Goal: Navigation & Orientation: Find specific page/section

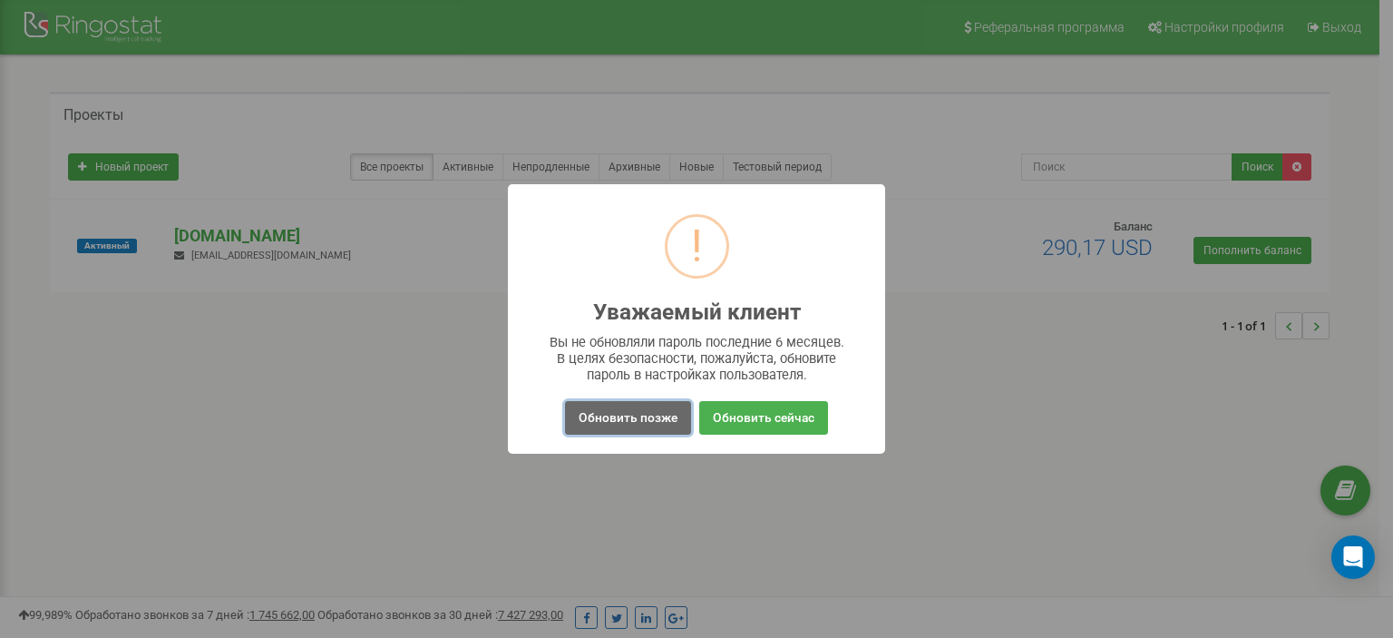
click at [633, 419] on button "Обновить позже" at bounding box center [628, 418] width 126 height 34
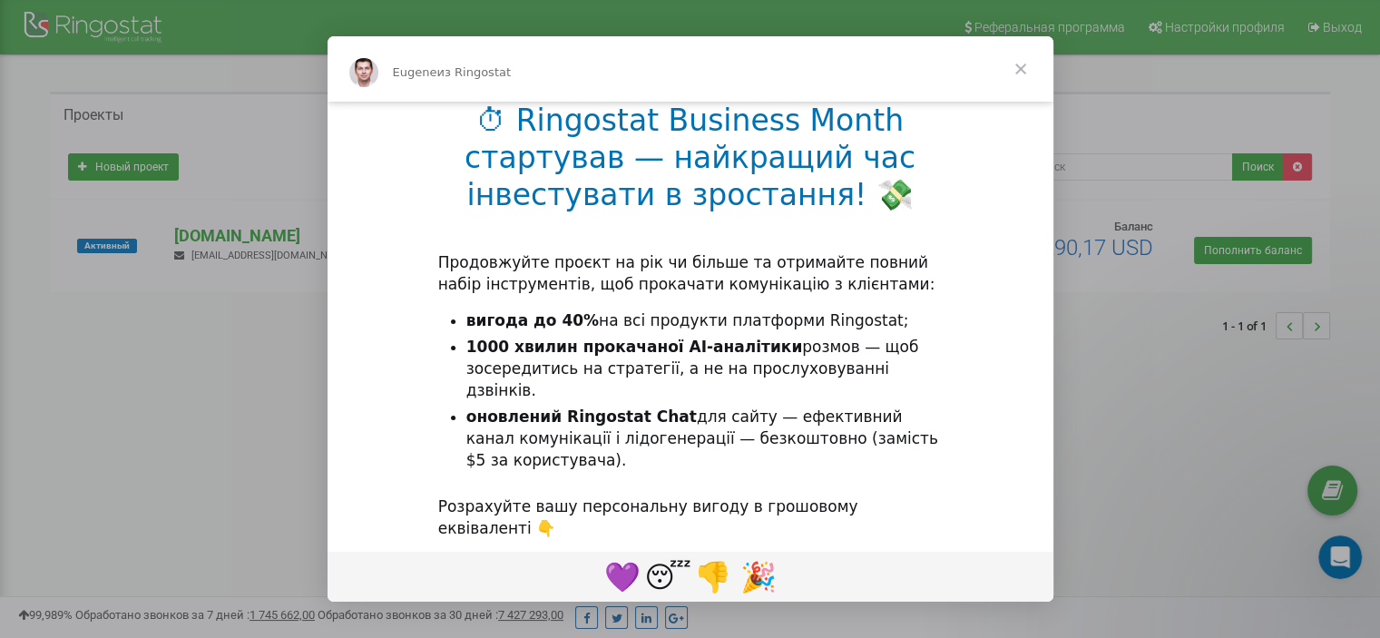
scroll to position [222, 0]
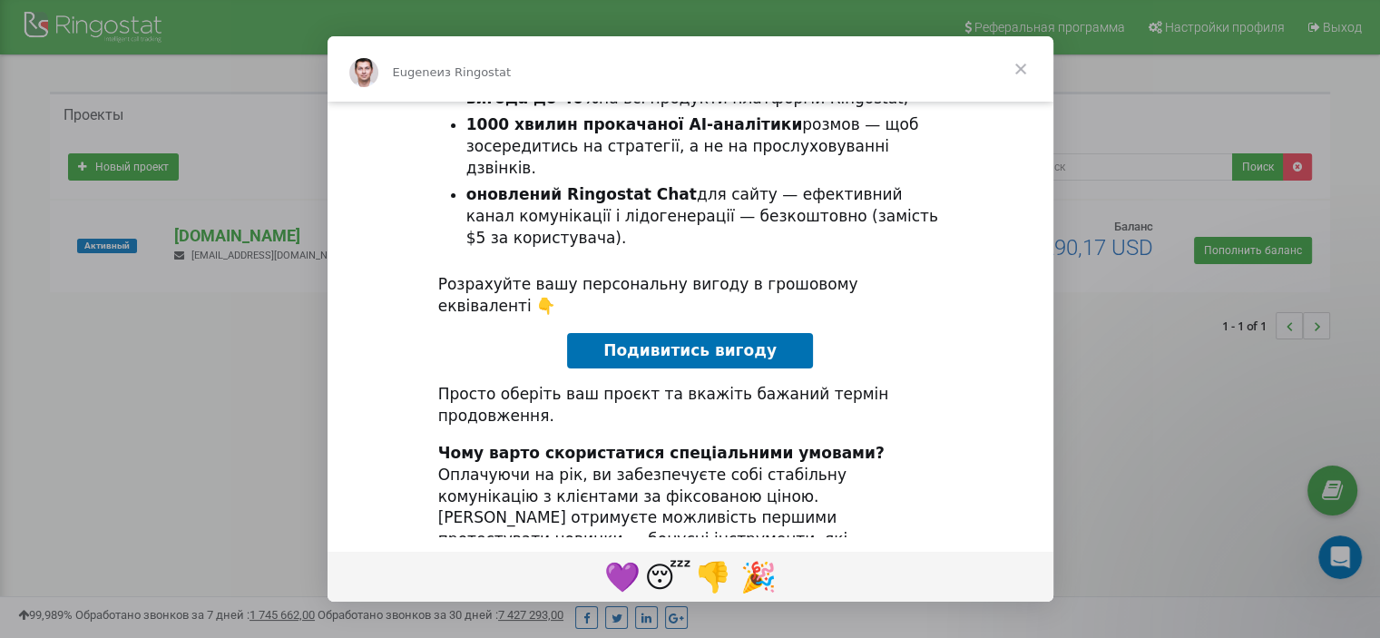
click at [1017, 68] on span "Закрыть" at bounding box center [1020, 68] width 65 height 65
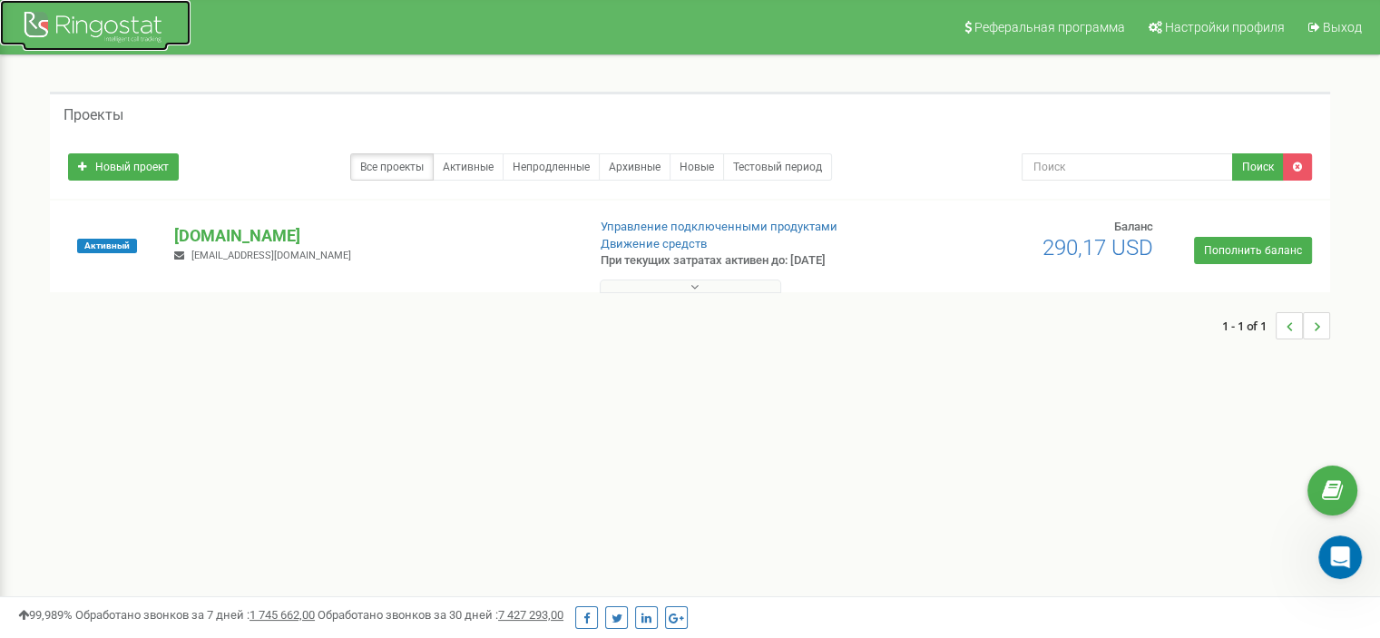
click at [123, 25] on div at bounding box center [95, 29] width 145 height 44
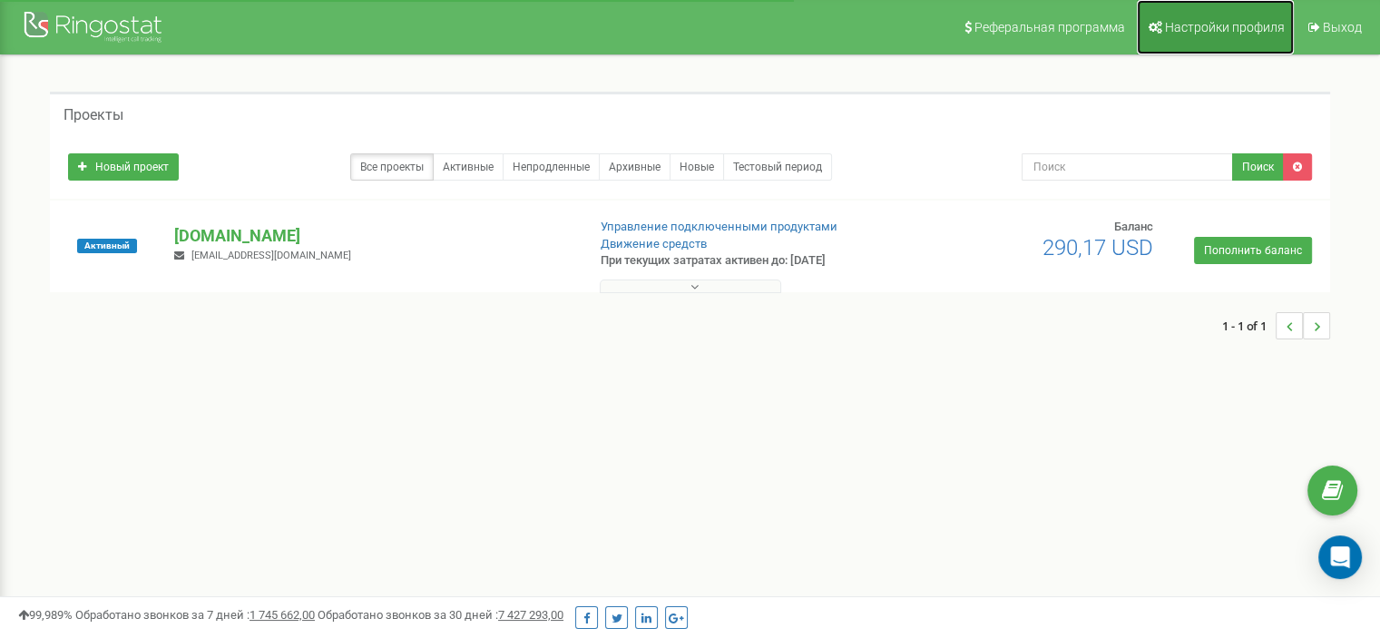
click at [1230, 34] on span "Настройки профиля" at bounding box center [1225, 27] width 120 height 15
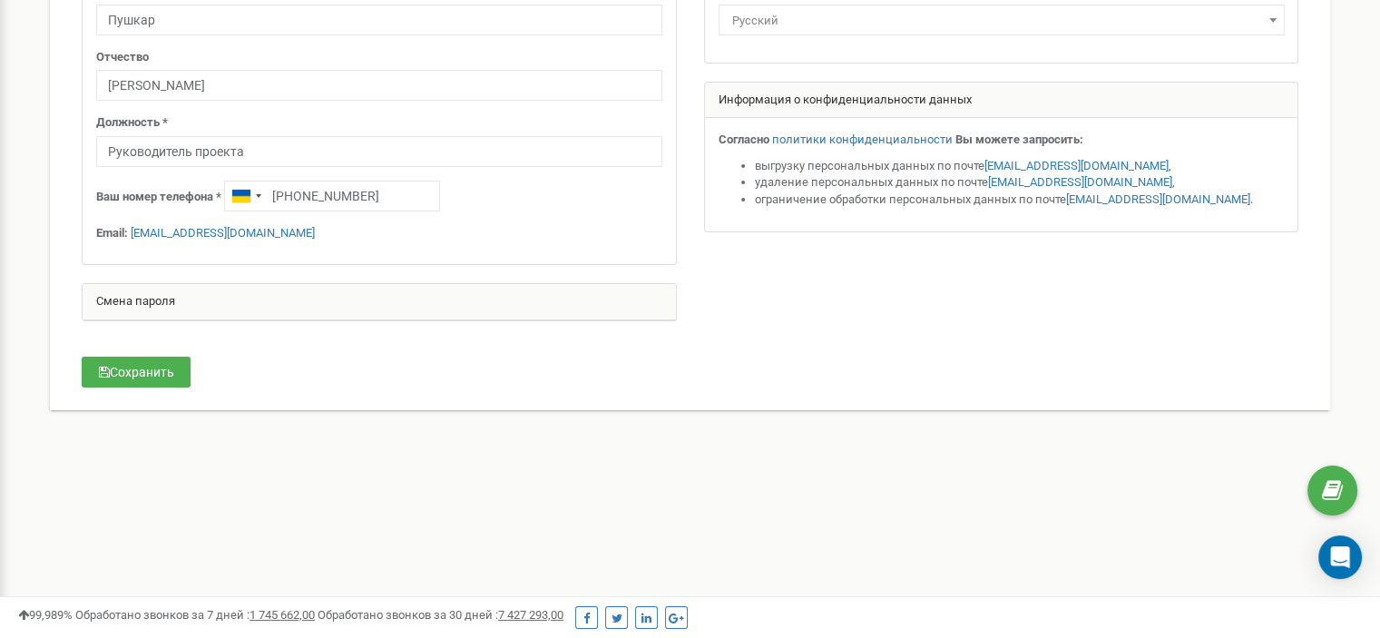
scroll to position [450, 0]
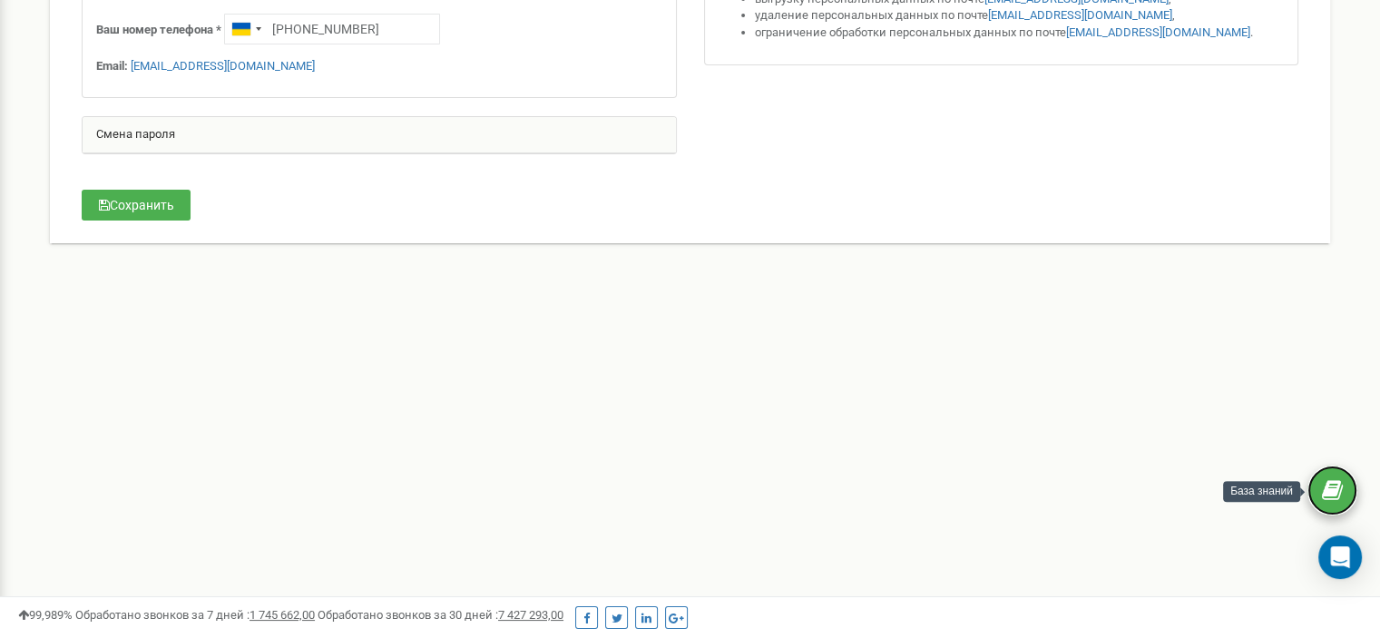
click at [1327, 490] on icon at bounding box center [1332, 490] width 21 height 27
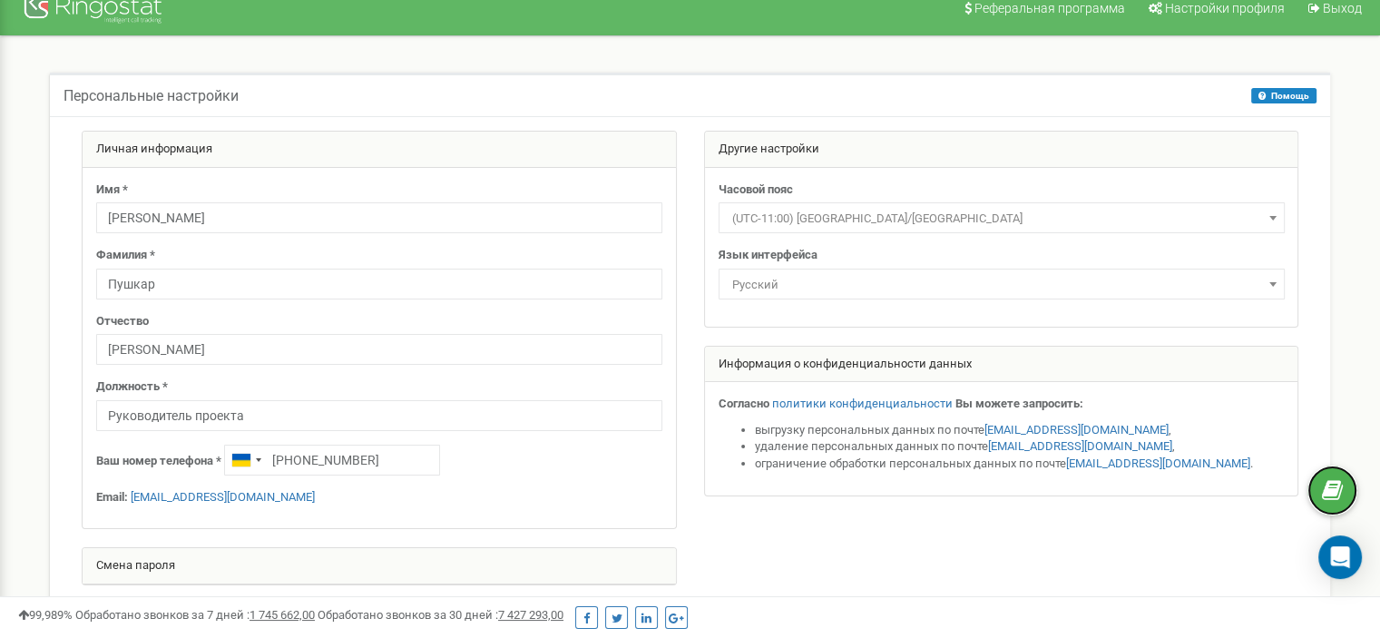
scroll to position [0, 0]
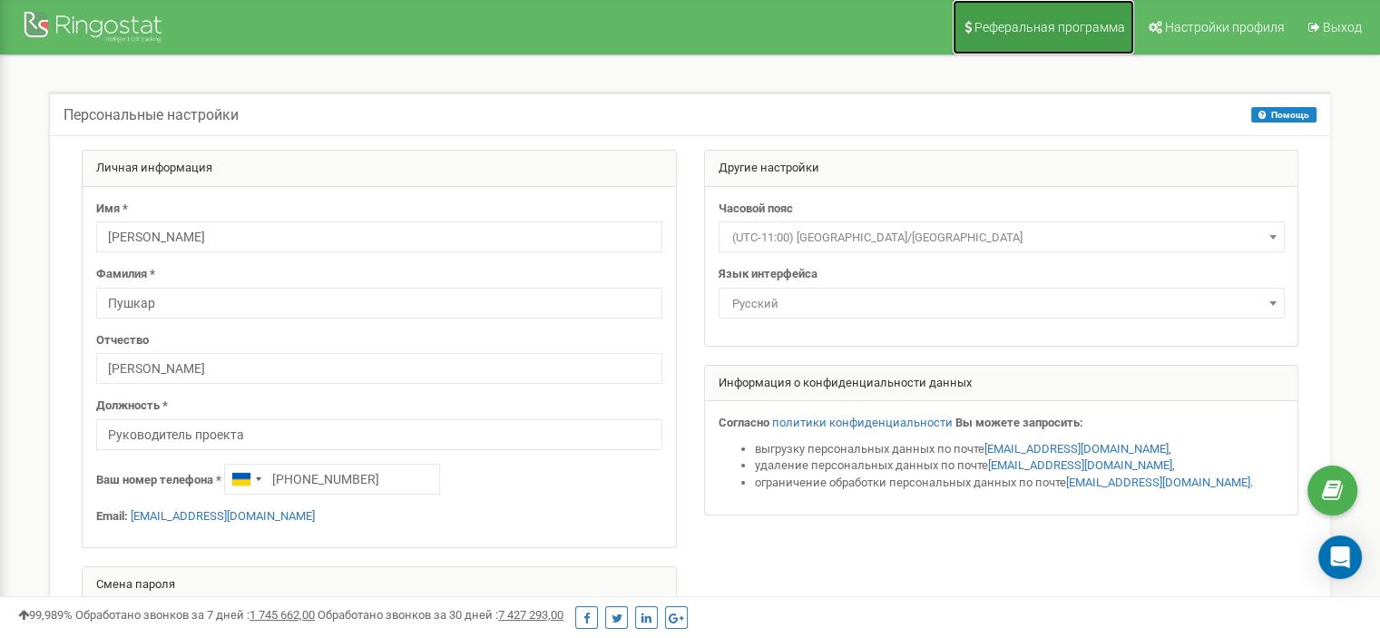
click at [1009, 30] on span "Реферальная программа" at bounding box center [1049, 27] width 151 height 15
